Goal: Transaction & Acquisition: Book appointment/travel/reservation

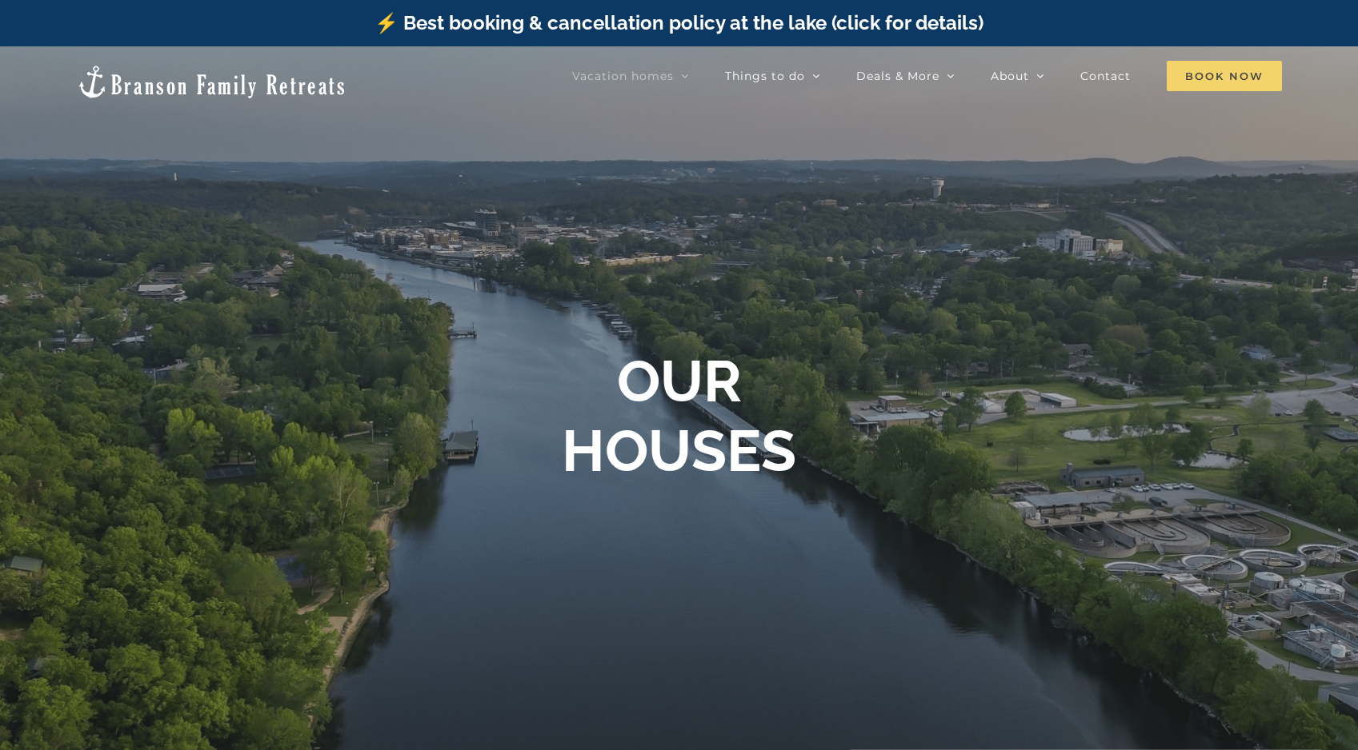
click at [1214, 70] on span "Book Now" at bounding box center [1223, 76] width 115 height 30
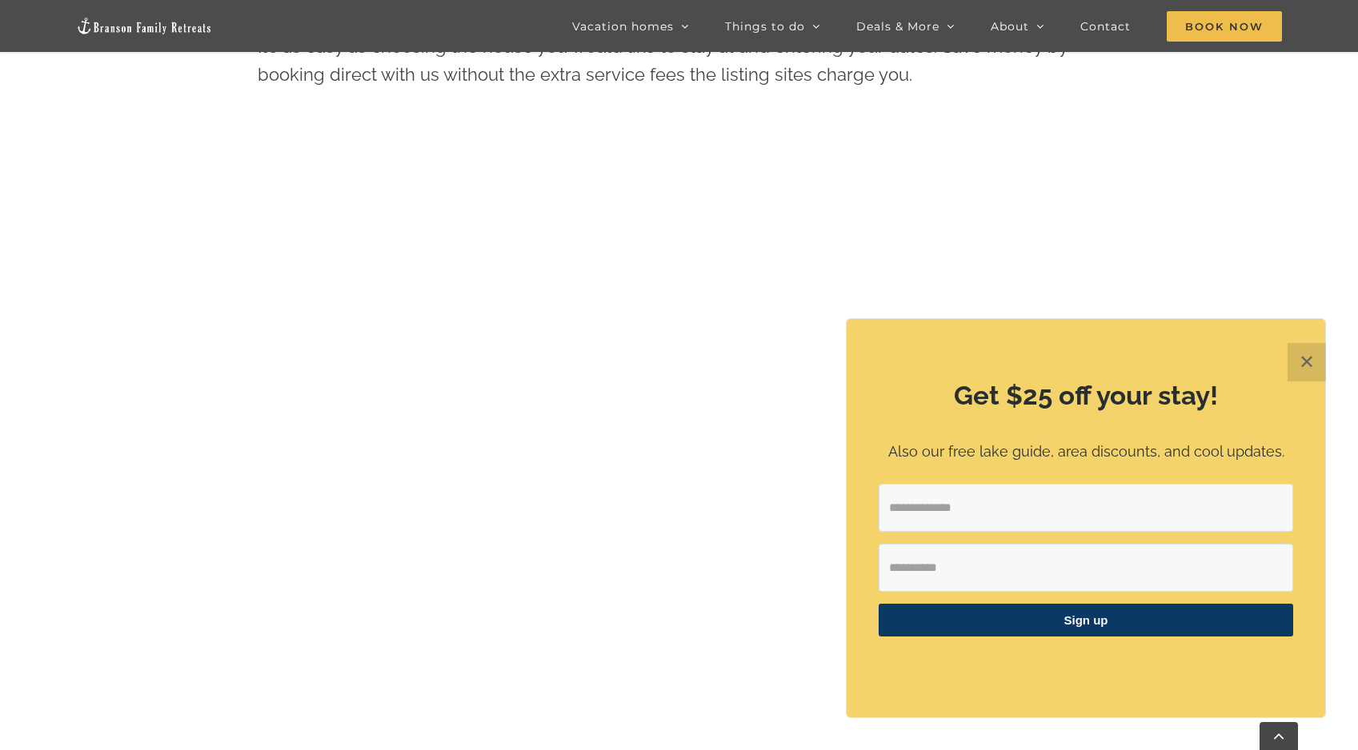
scroll to position [910, 0]
click at [1308, 367] on button "✕" at bounding box center [1306, 362] width 38 height 38
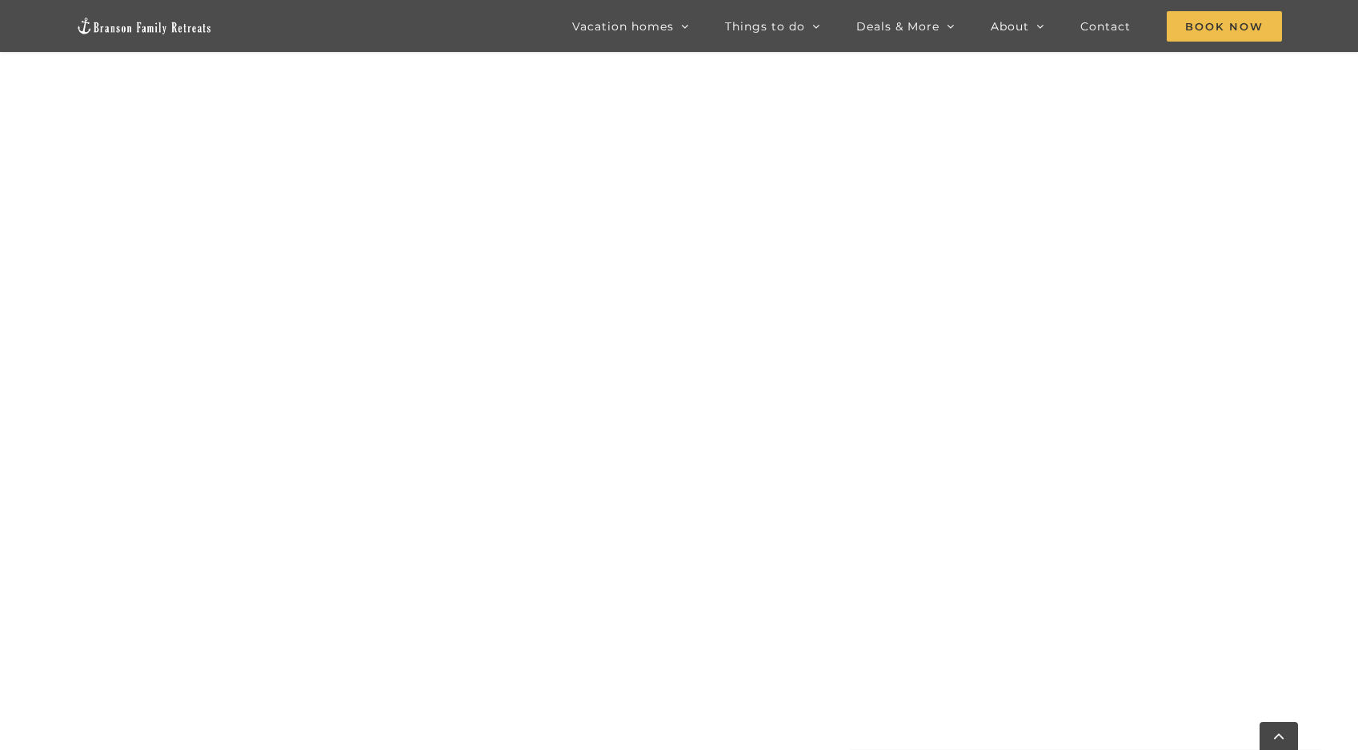
scroll to position [1634, 0]
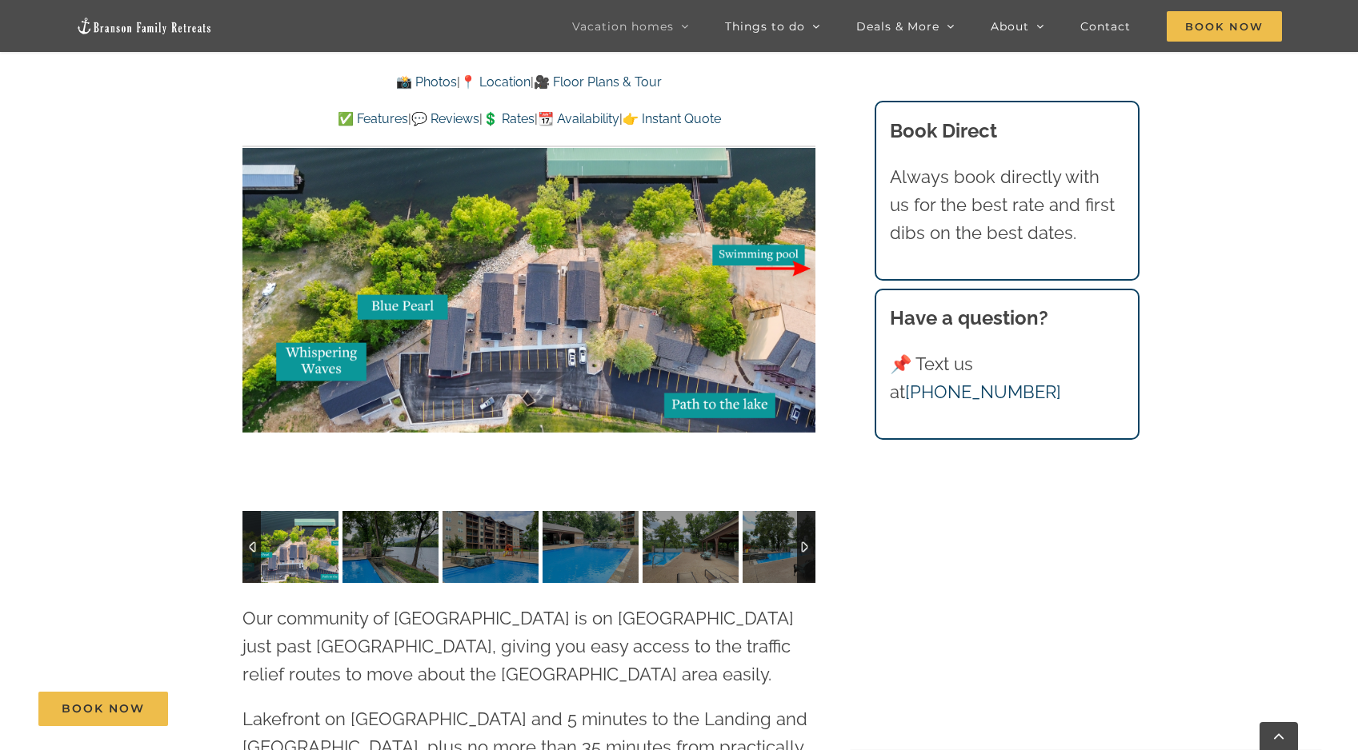
scroll to position [3382, 0]
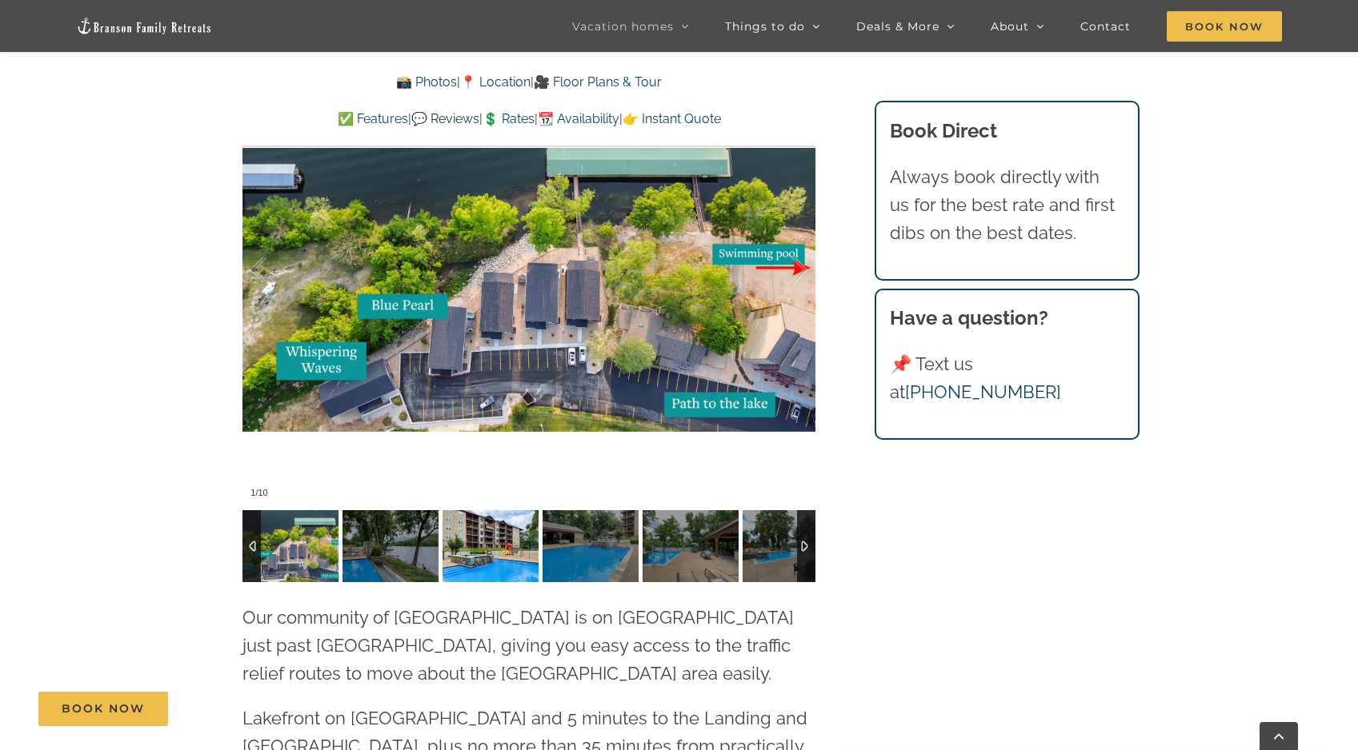
click at [492, 510] on img at bounding box center [490, 546] width 96 height 72
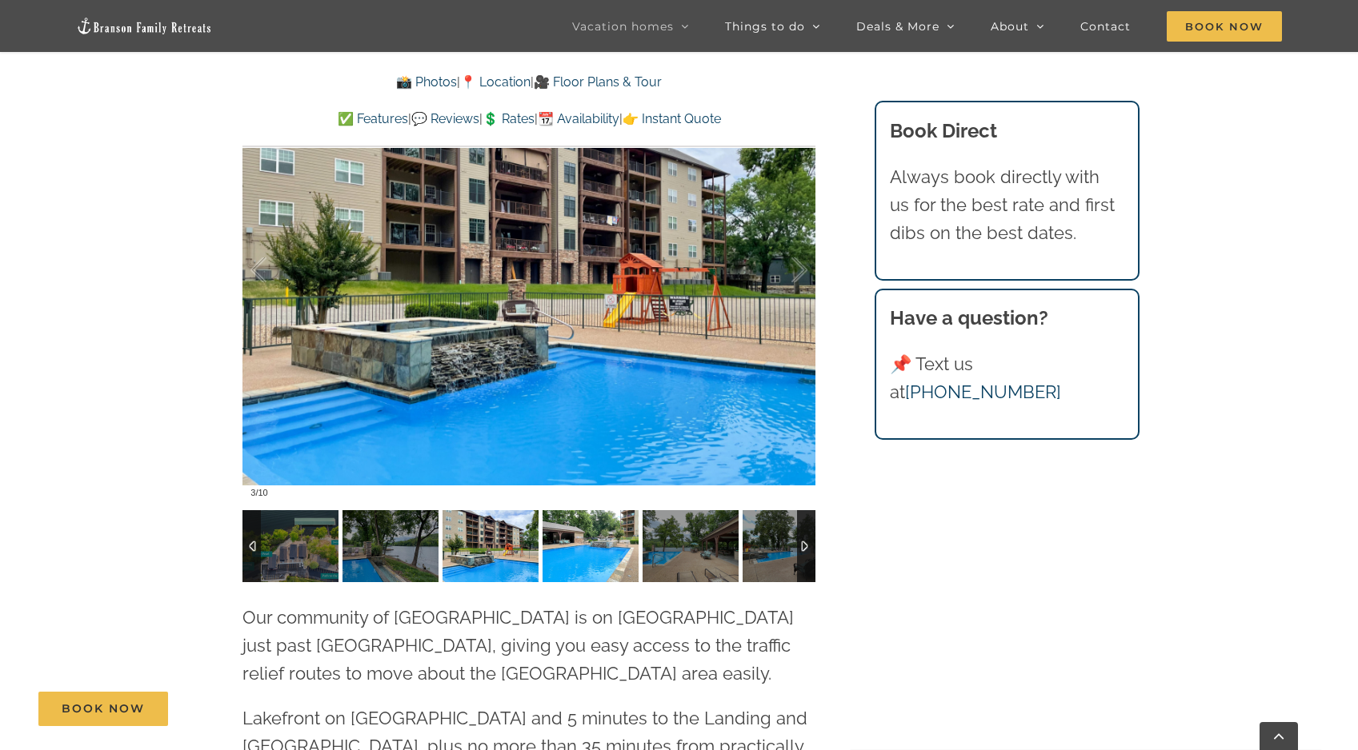
click at [570, 510] on img at bounding box center [590, 546] width 96 height 72
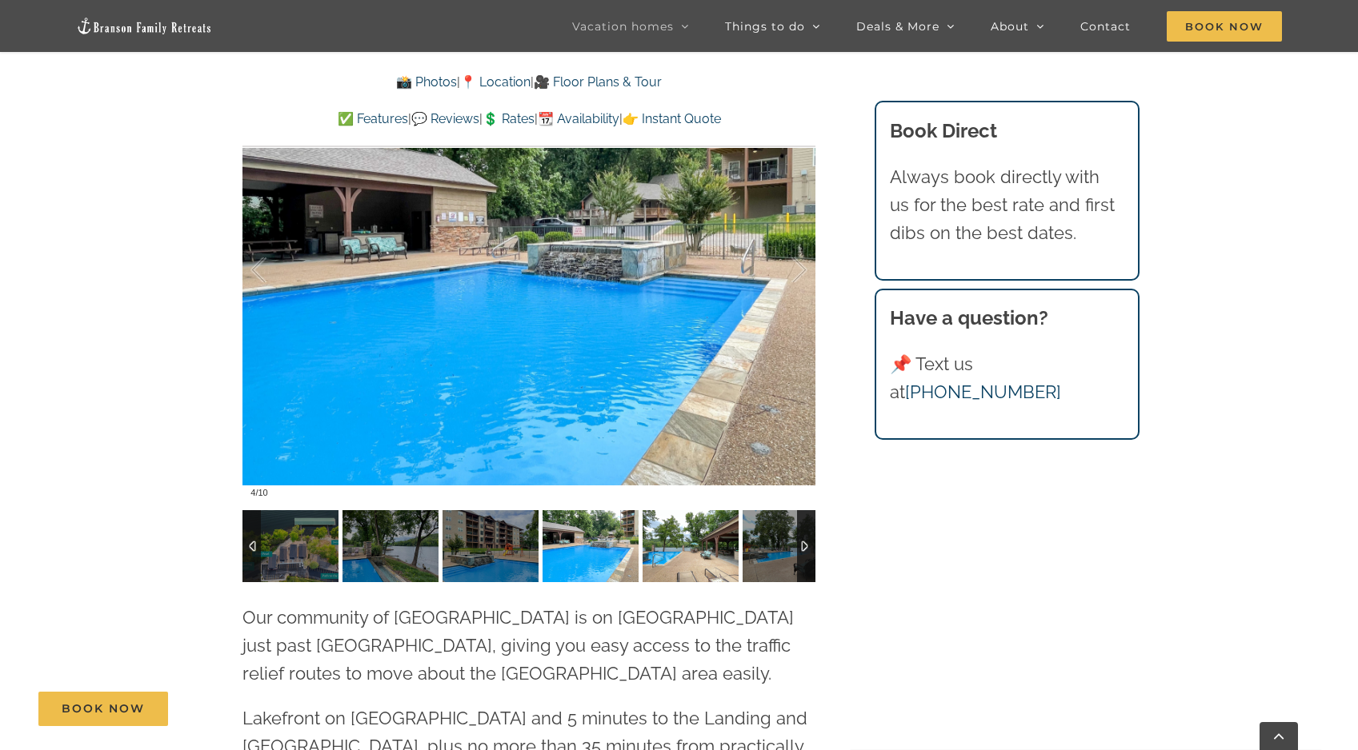
click at [670, 510] on img at bounding box center [690, 546] width 96 height 72
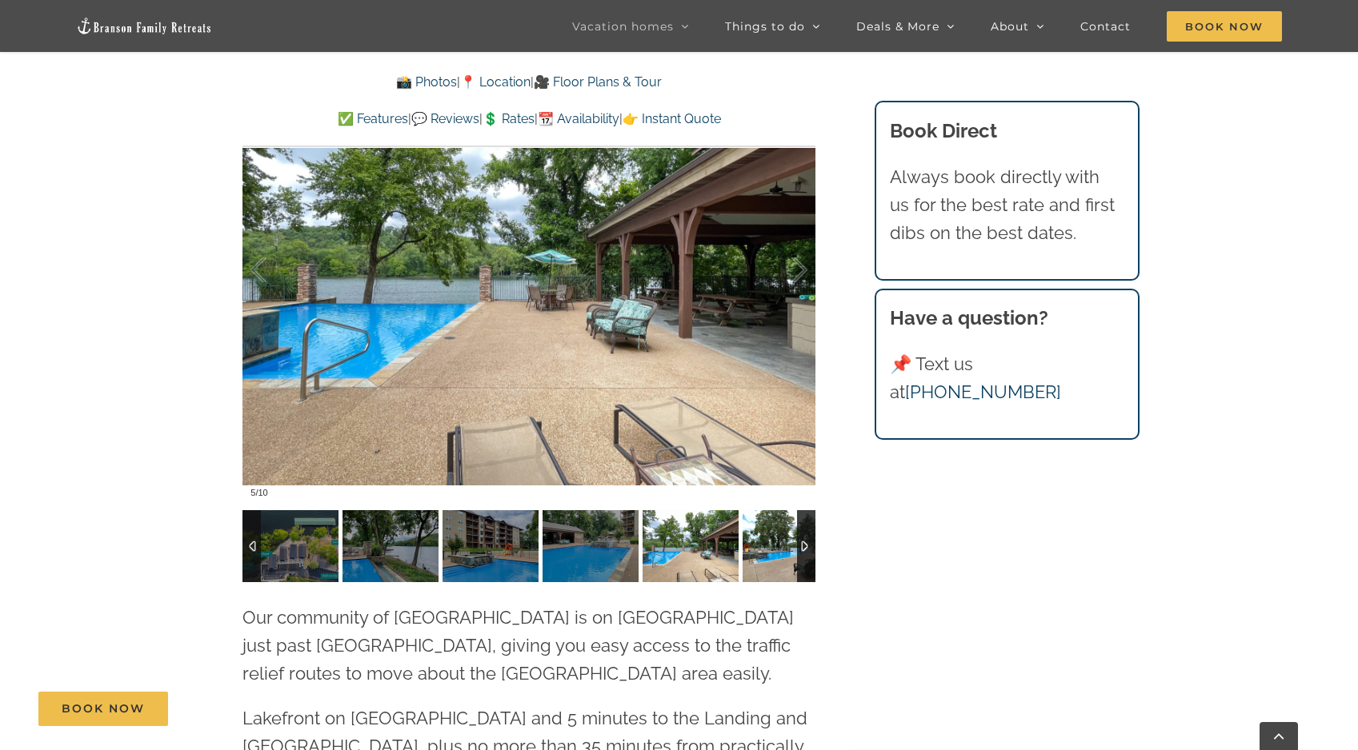
click at [766, 510] on img at bounding box center [790, 546] width 96 height 72
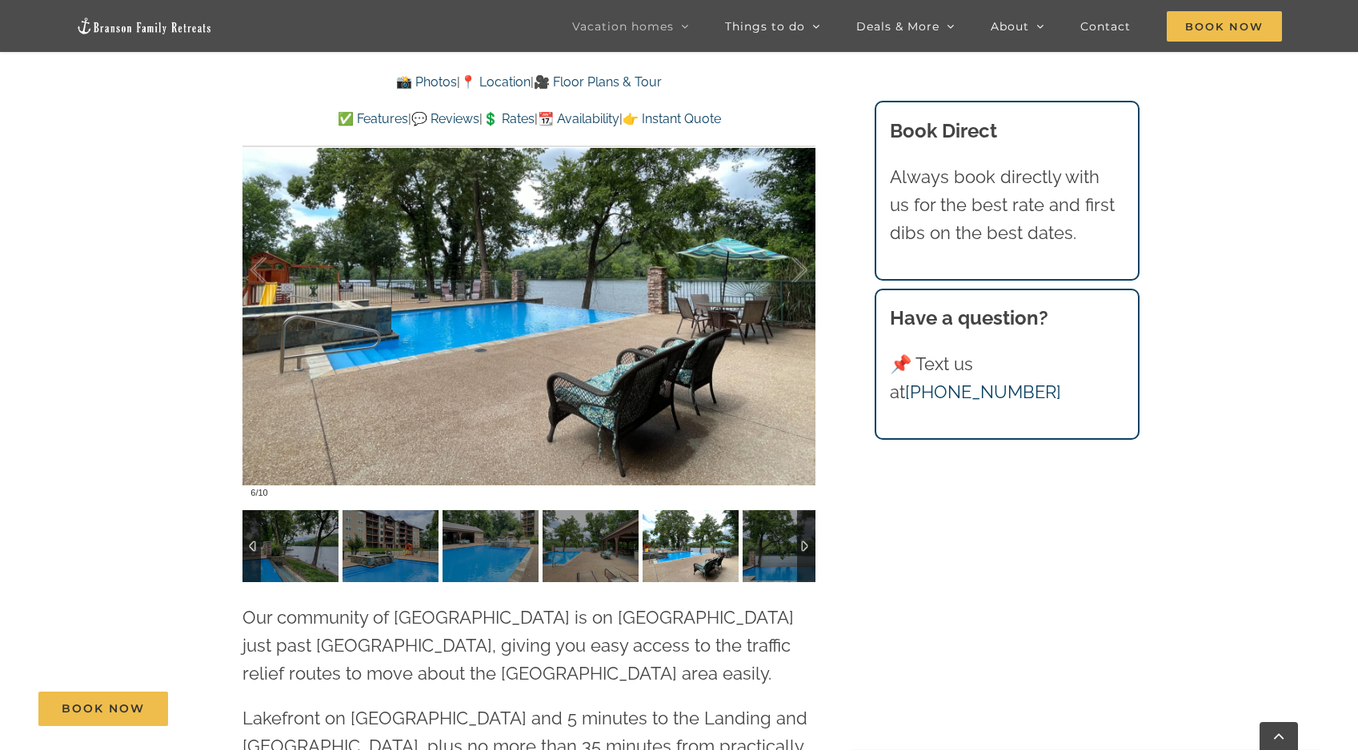
click at [808, 510] on div at bounding box center [806, 546] width 18 height 72
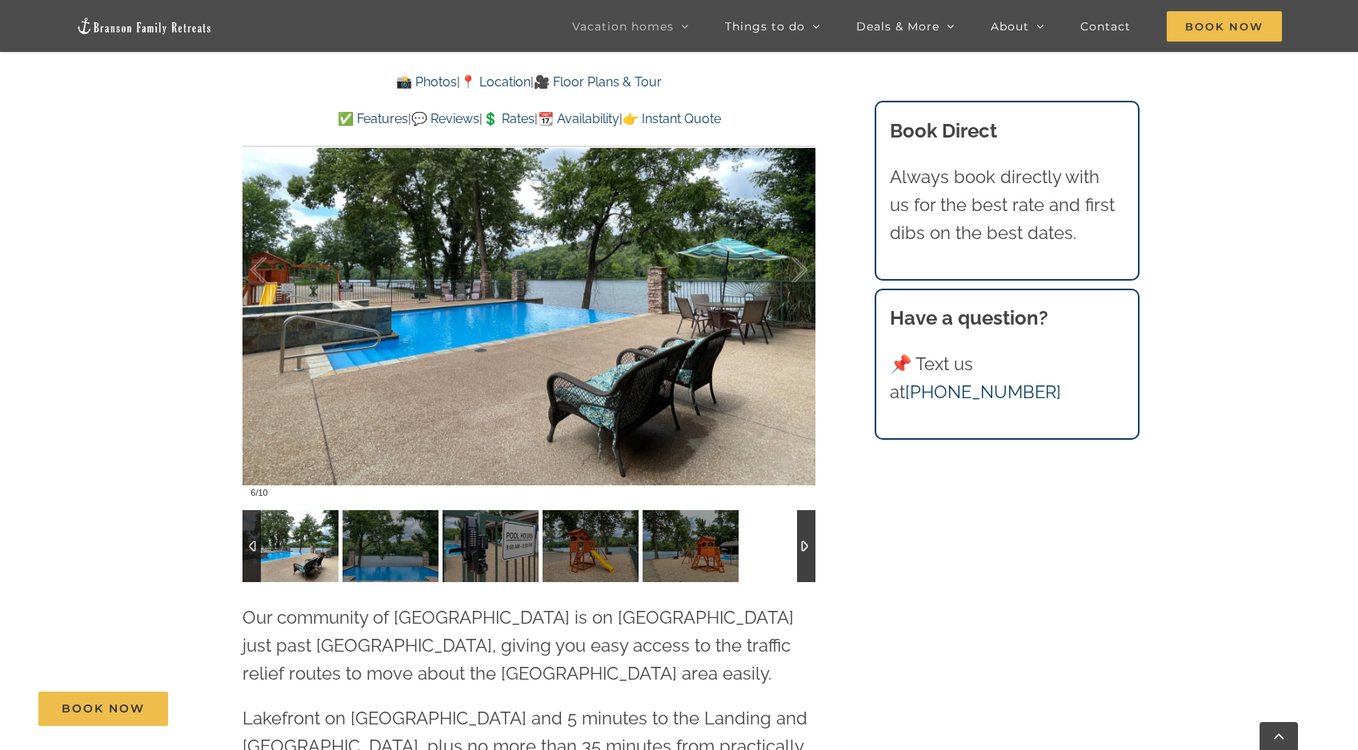
click at [808, 510] on div at bounding box center [806, 546] width 18 height 72
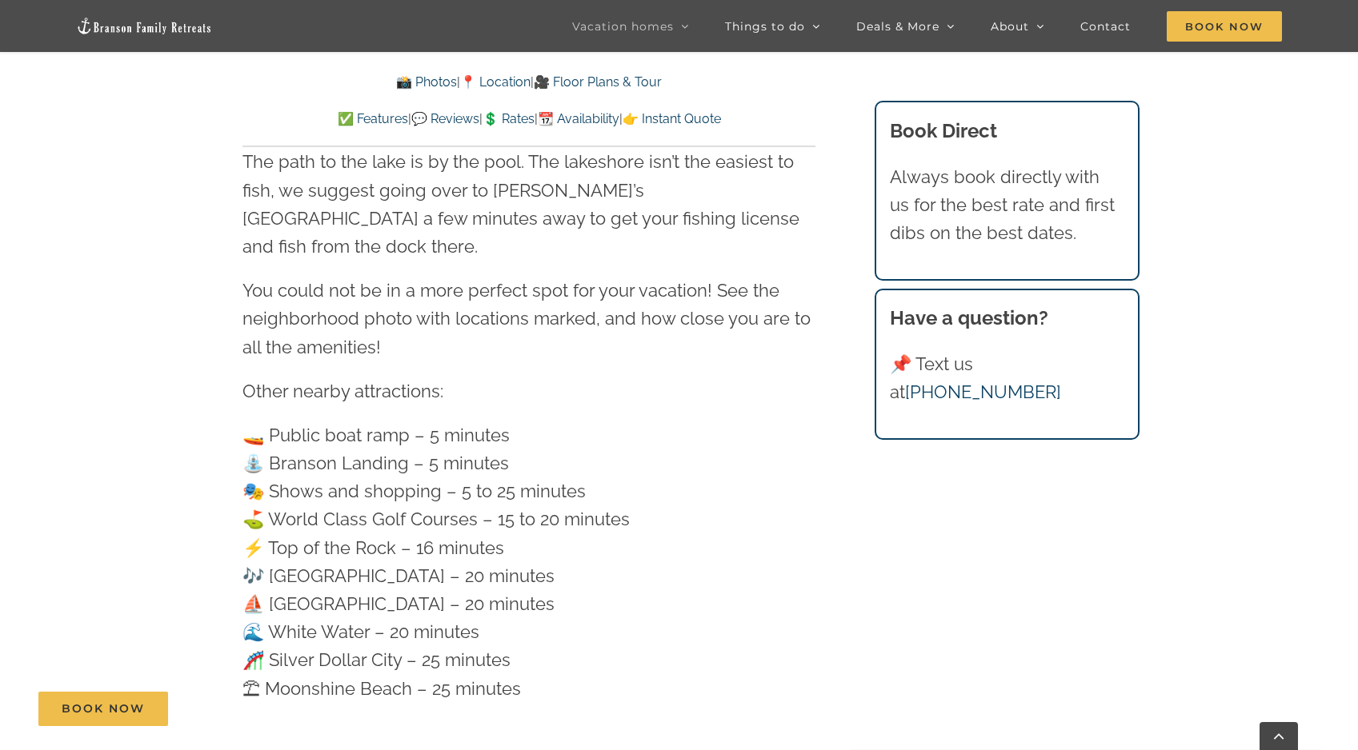
scroll to position [4067, 0]
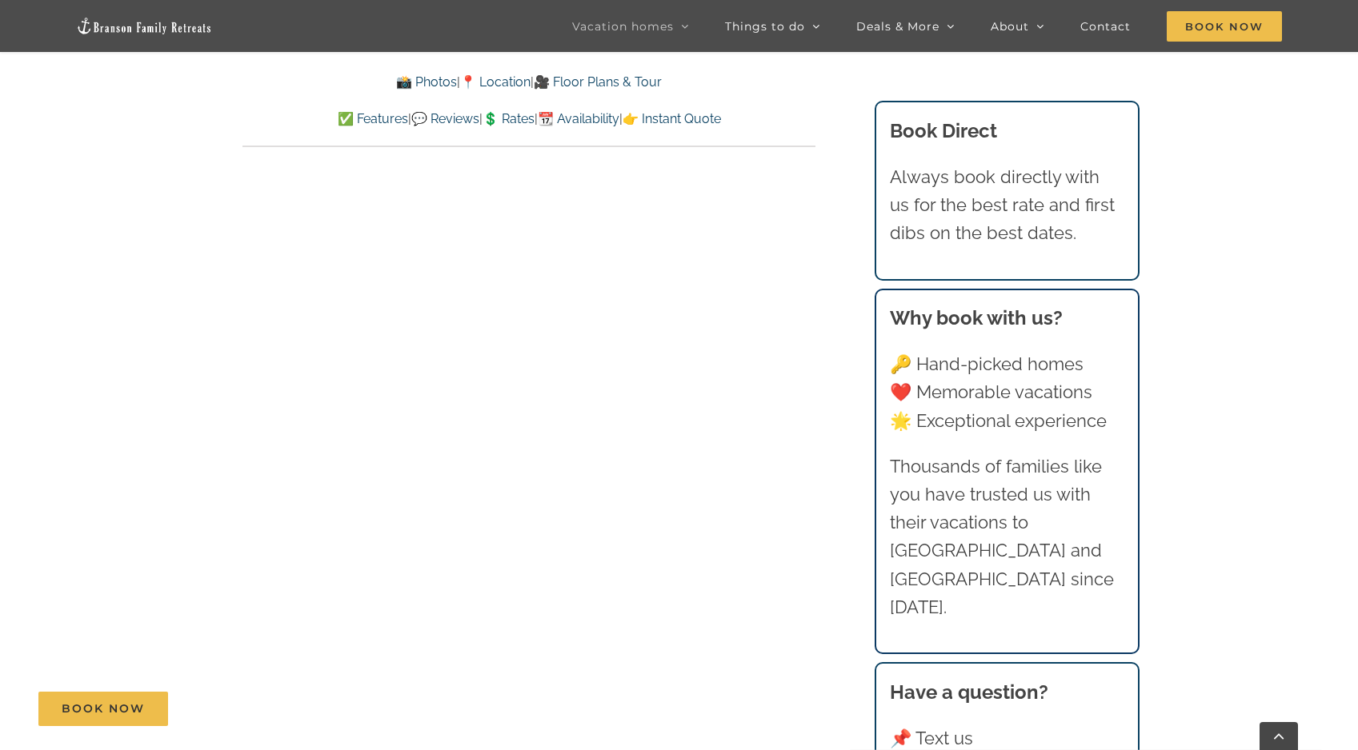
scroll to position [5345, 0]
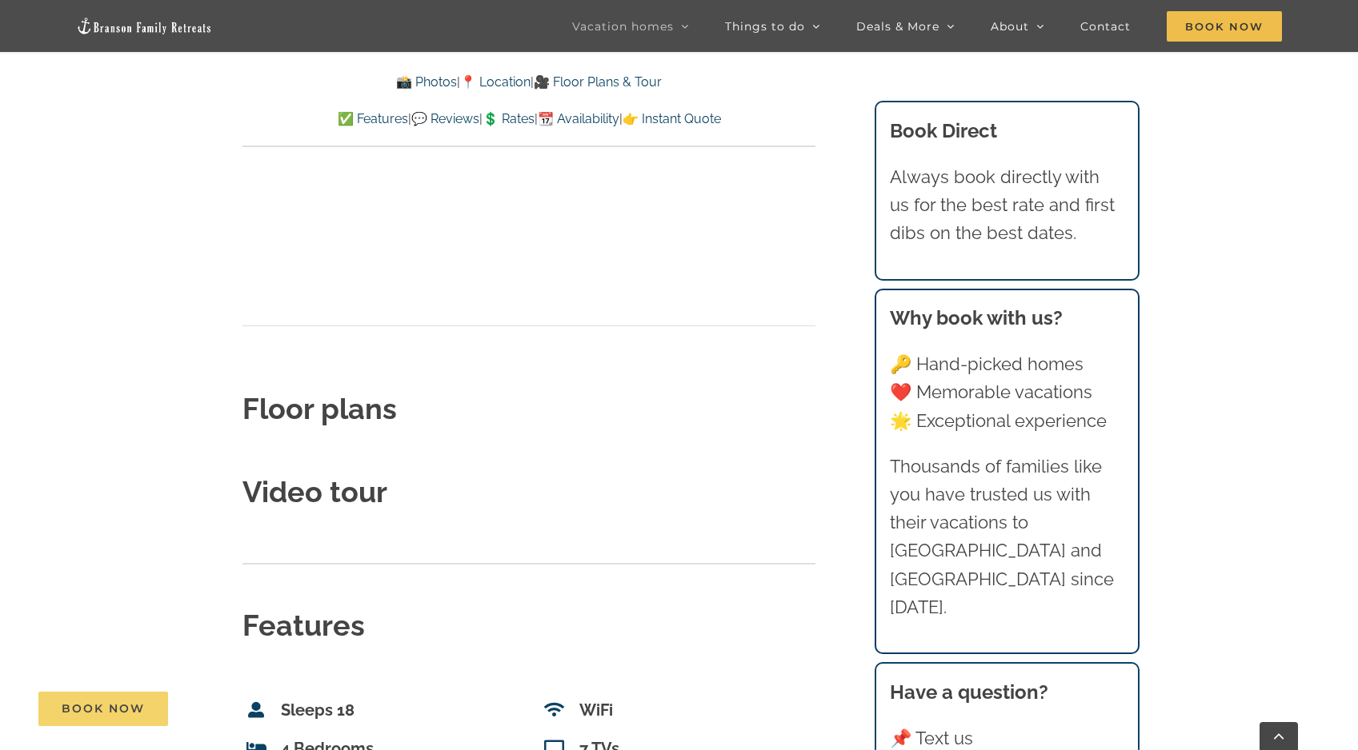
click at [122, 709] on span "Book Now" at bounding box center [103, 709] width 83 height 14
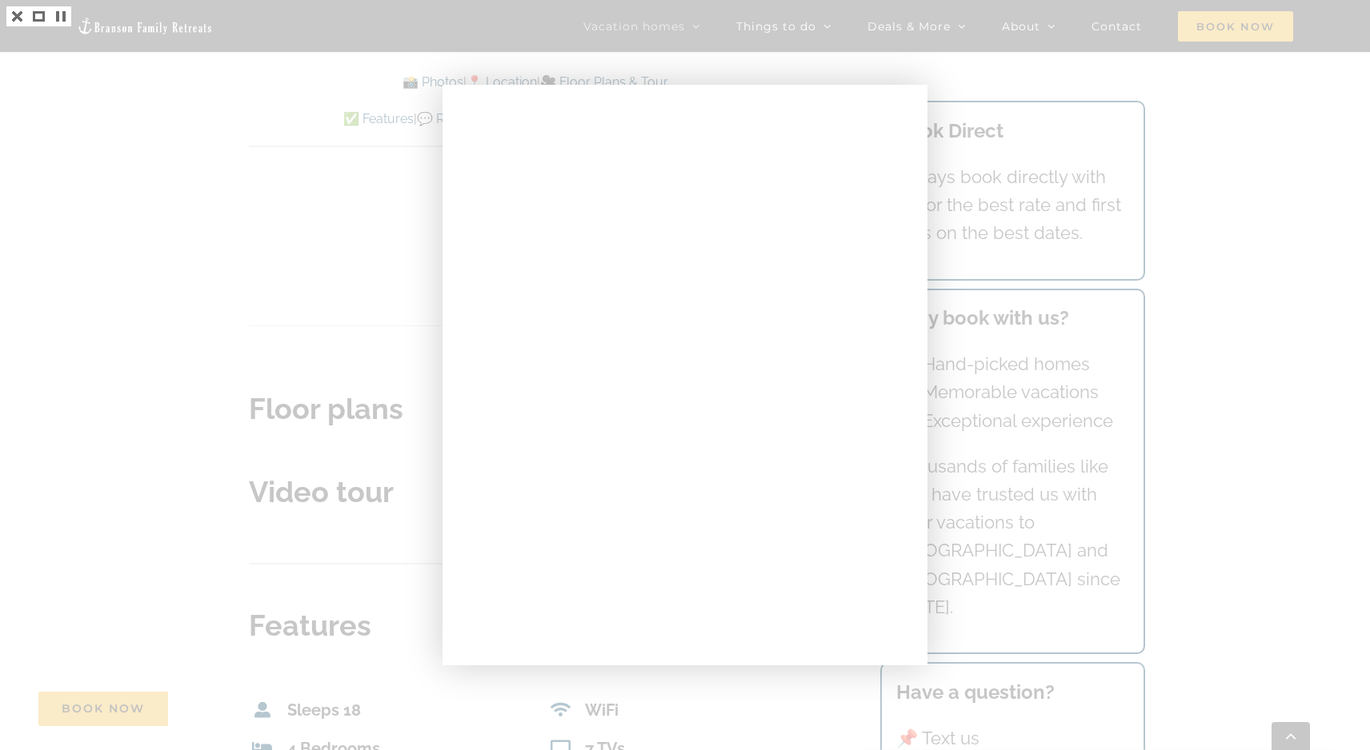
click at [1246, 222] on div at bounding box center [685, 375] width 1370 height 750
